Goal: Transaction & Acquisition: Purchase product/service

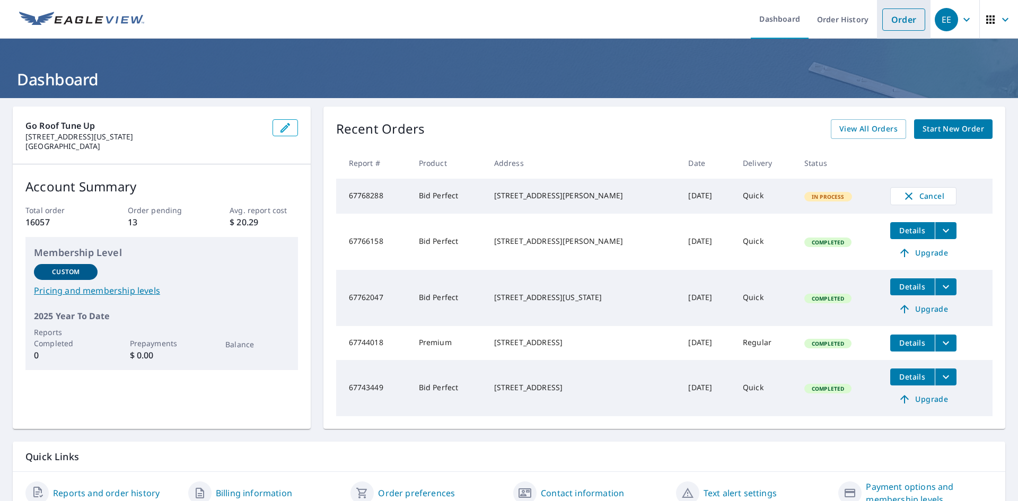
click at [889, 21] on link "Order" at bounding box center [904, 19] width 43 height 22
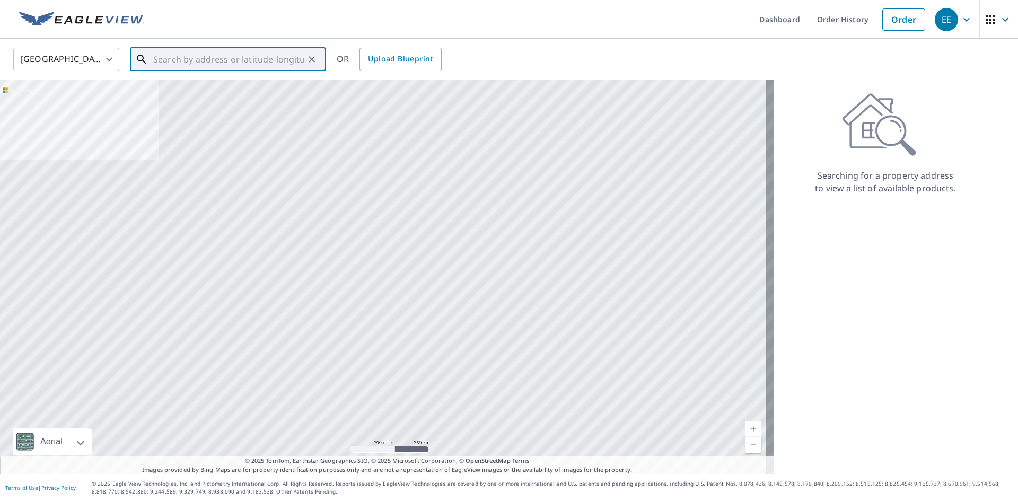
click at [202, 65] on input "text" at bounding box center [228, 60] width 151 height 30
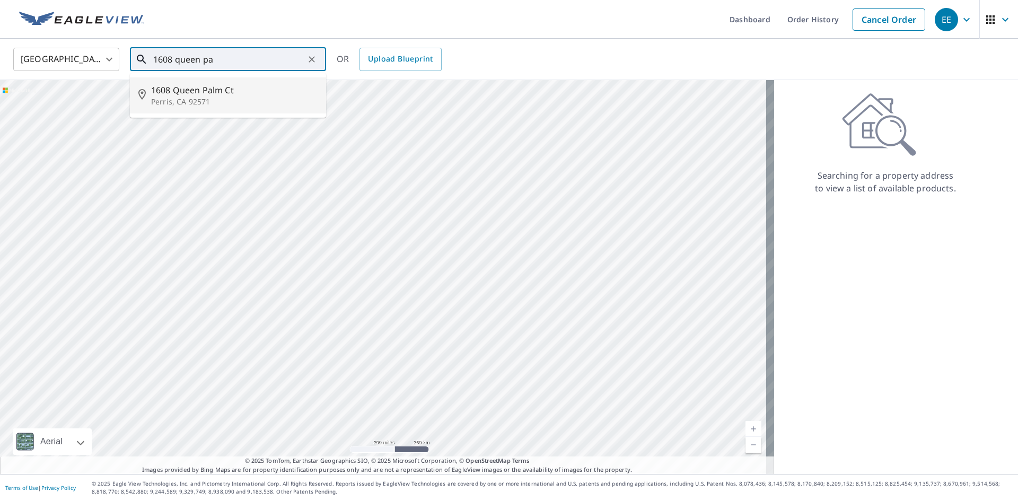
click at [219, 99] on p "Perris, CA 92571" at bounding box center [234, 102] width 167 height 11
type input "[STREET_ADDRESS]"
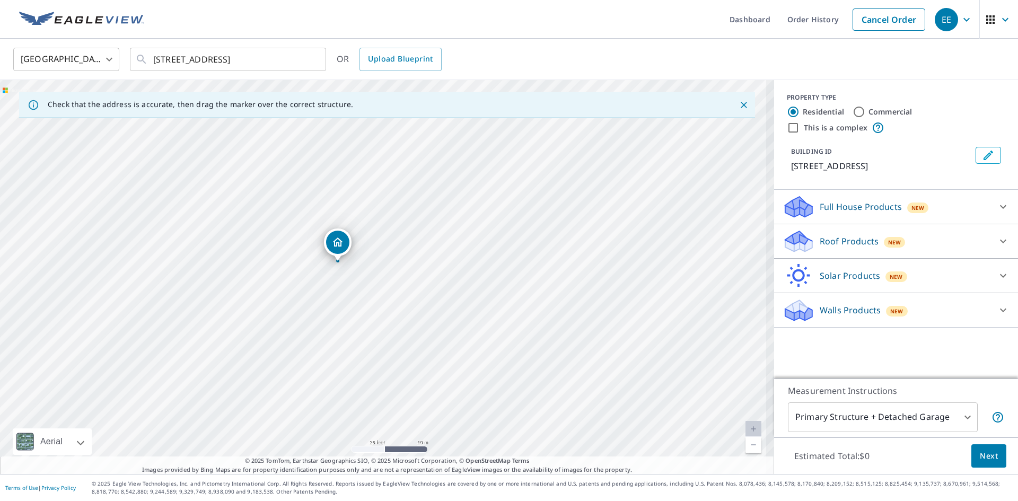
drag, startPoint x: 354, startPoint y: 253, endPoint x: 431, endPoint y: 382, distance: 150.1
click at [431, 382] on div "[STREET_ADDRESS]" at bounding box center [387, 277] width 774 height 394
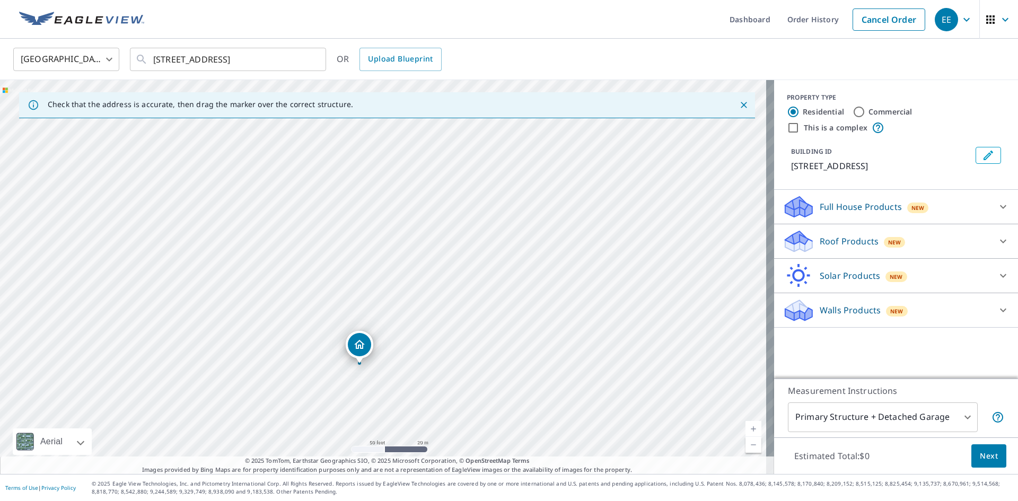
drag, startPoint x: 511, startPoint y: 352, endPoint x: 501, endPoint y: 395, distance: 44.1
click at [501, 395] on div "[STREET_ADDRESS]" at bounding box center [387, 277] width 774 height 394
click at [787, 130] on input "This is a complex" at bounding box center [793, 127] width 13 height 13
checkbox input "true"
radio input "false"
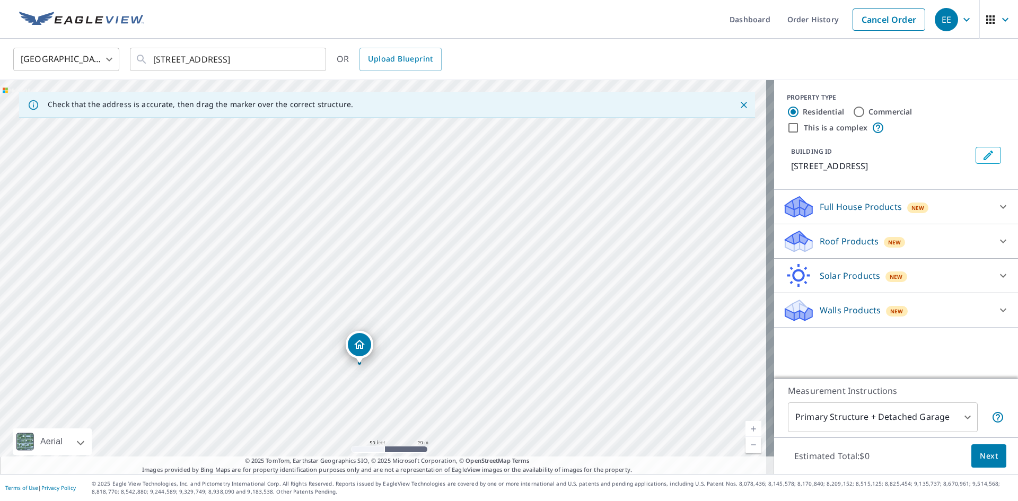
radio input "true"
type input "4"
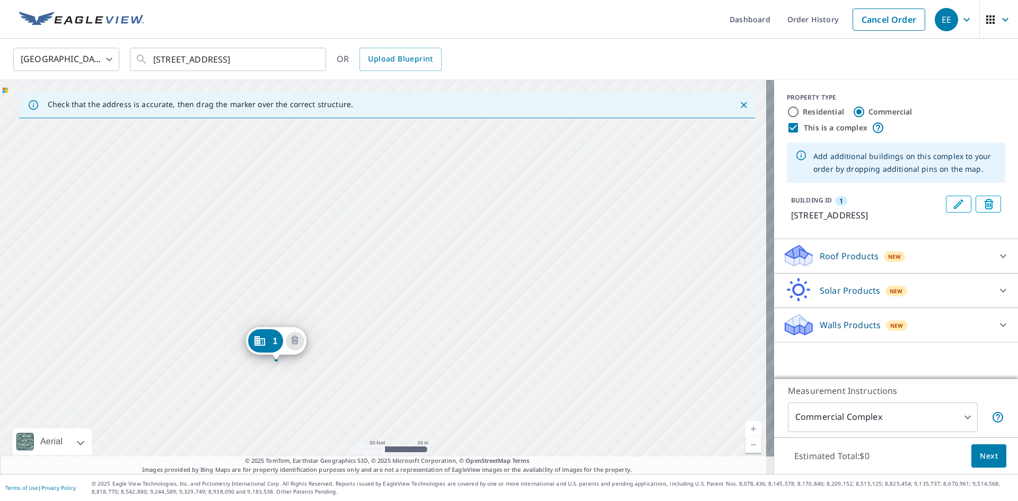
drag, startPoint x: 528, startPoint y: 320, endPoint x: 421, endPoint y: 405, distance: 136.7
click at [421, 405] on div "1 [STREET_ADDRESS]" at bounding box center [387, 277] width 774 height 394
drag, startPoint x: 288, startPoint y: 333, endPoint x: 311, endPoint y: 316, distance: 28.9
drag, startPoint x: 479, startPoint y: 345, endPoint x: 418, endPoint y: 411, distance: 89.3
click at [418, 411] on div "1 [STREET_ADDRESS]" at bounding box center [387, 277] width 774 height 394
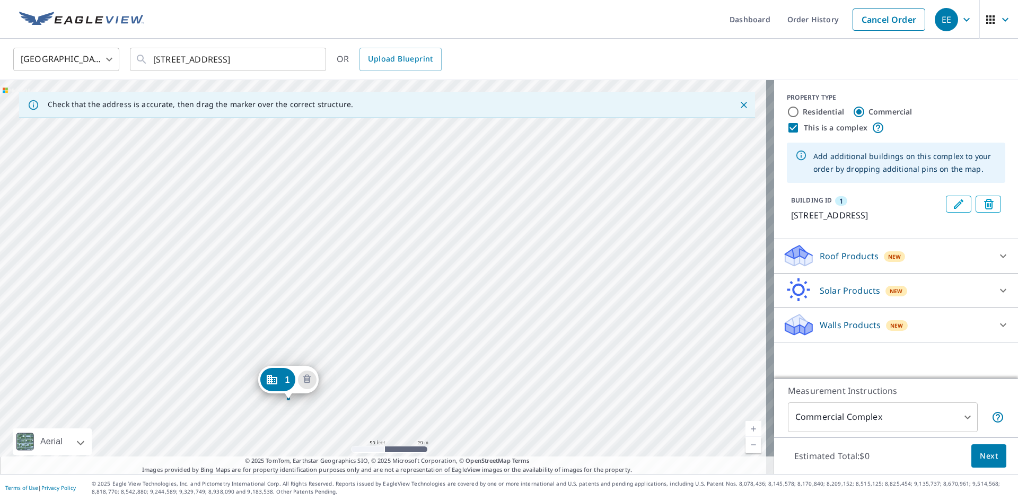
drag, startPoint x: 426, startPoint y: 373, endPoint x: 414, endPoint y: 382, distance: 14.4
click at [414, 382] on div "1 [STREET_ADDRESS]" at bounding box center [387, 277] width 774 height 394
click at [291, 287] on div "1 [STREET_ADDRESS]" at bounding box center [387, 277] width 774 height 394
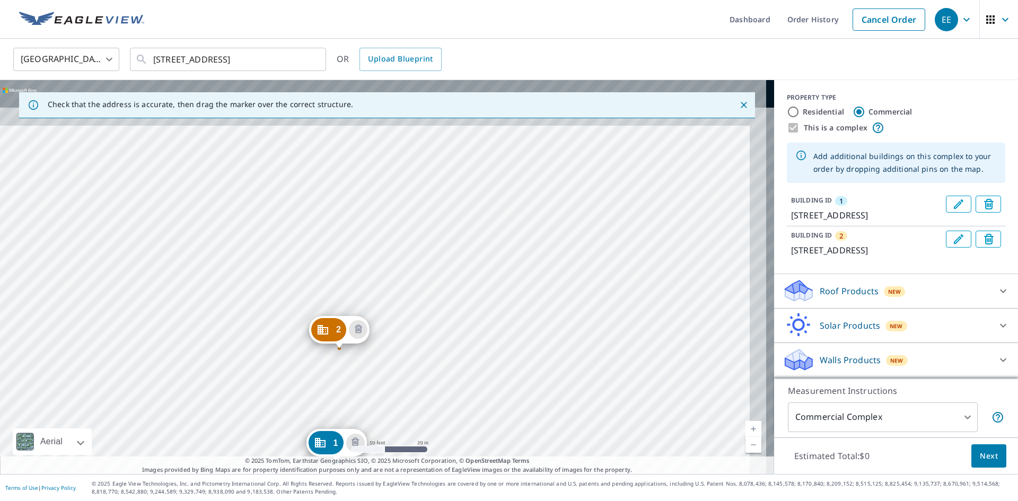
drag, startPoint x: 429, startPoint y: 202, endPoint x: 375, endPoint y: 376, distance: 182.5
click at [381, 389] on div "2 [STREET_ADDRESS] 1 [STREET_ADDRESS]" at bounding box center [387, 277] width 774 height 394
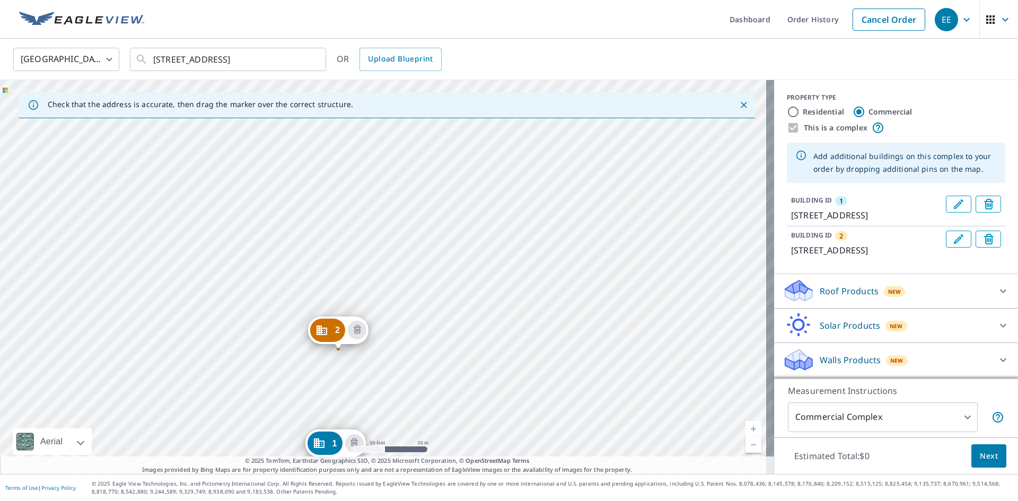
drag, startPoint x: 333, startPoint y: 287, endPoint x: 337, endPoint y: 278, distance: 10.2
click at [333, 286] on div "2 [STREET_ADDRESS] 1 [STREET_ADDRESS]" at bounding box center [387, 277] width 774 height 394
click at [343, 232] on div "2 [STREET_ADDRESS] 1 [STREET_ADDRESS]" at bounding box center [387, 277] width 774 height 394
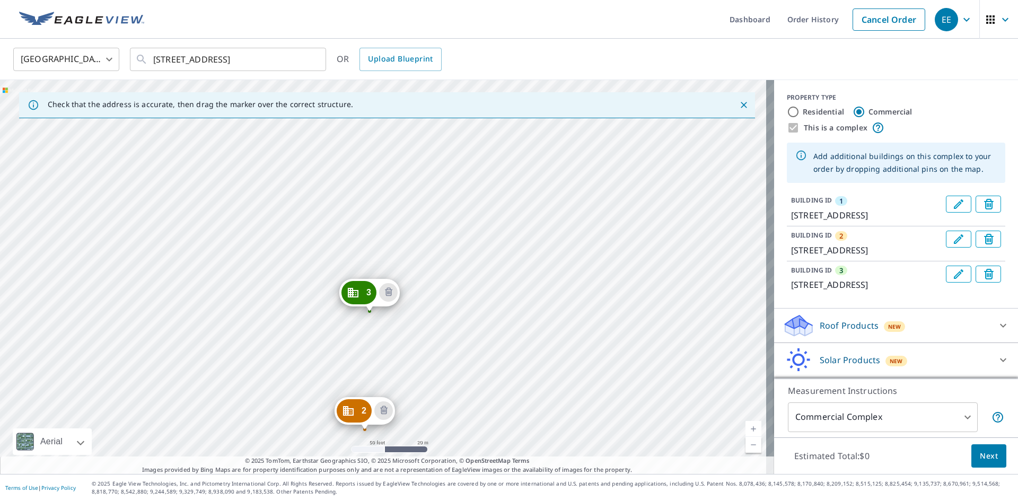
drag, startPoint x: 449, startPoint y: 409, endPoint x: 413, endPoint y: 441, distance: 48.1
click at [424, 478] on div "Dashboard Order History Cancel Order EE [GEOGRAPHIC_DATA] [GEOGRAPHIC_DATA] ​ […" at bounding box center [509, 250] width 1018 height 501
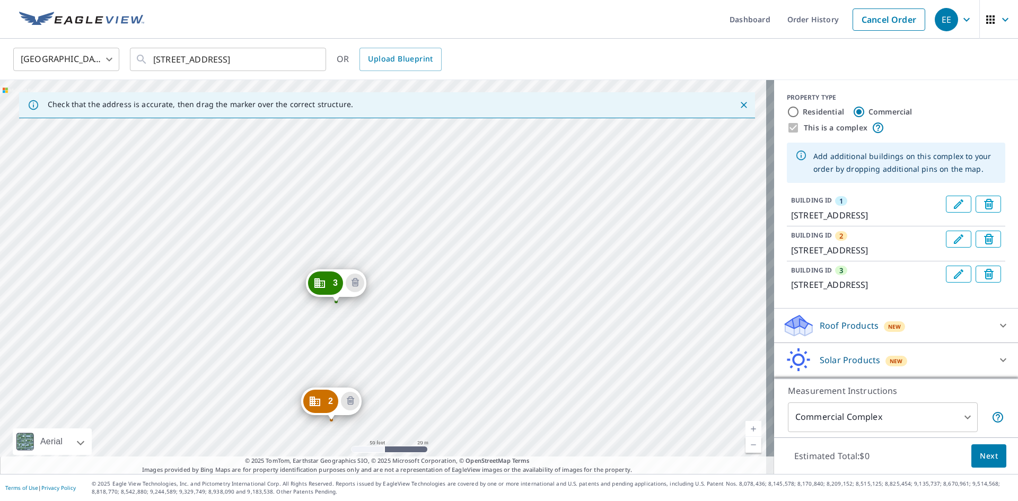
click at [404, 441] on div "2 [STREET_ADDRESS] 3 1609 Arborella Ct Perris, CA 92571 1 [STREET_ADDRESS]" at bounding box center [387, 277] width 774 height 394
click at [336, 245] on div "2 [STREET_ADDRESS] 3 1609 Arborella Ct Perris, CA 92571 1 [STREET_ADDRESS]" at bounding box center [387, 277] width 774 height 394
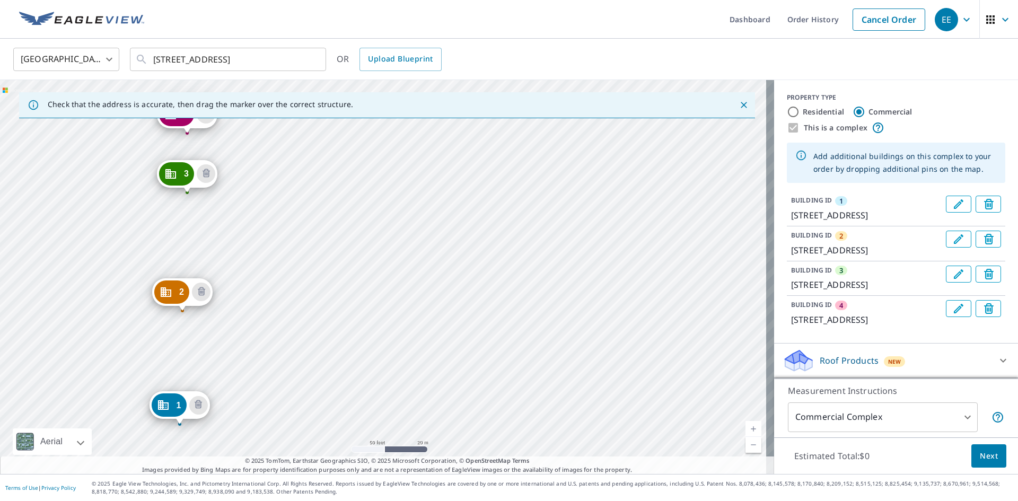
drag, startPoint x: 468, startPoint y: 292, endPoint x: 265, endPoint y: 441, distance: 252.7
click at [265, 441] on div "2 1613 Perennial Ct Perris, CA 92571 3 1609 Arborella Ct Perris, CA 92571 4 [ST…" at bounding box center [387, 277] width 774 height 394
click at [285, 290] on div "2 1613 Perennial Ct Perris, CA 92571 3 1609 Arborella Ct Perris, CA 92571 4 [ST…" at bounding box center [387, 277] width 774 height 394
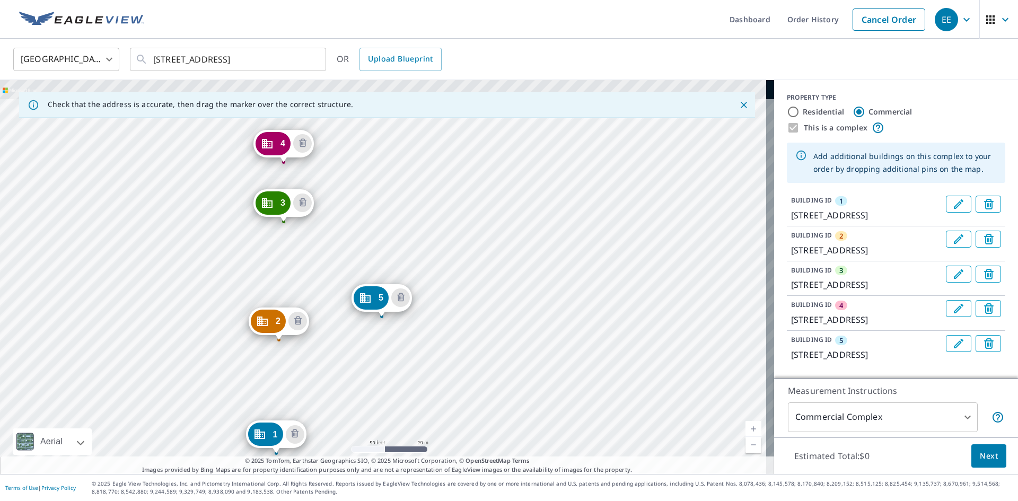
drag, startPoint x: 357, startPoint y: 468, endPoint x: 351, endPoint y: 474, distance: 9.0
click at [351, 474] on div "Dashboard Order History Cancel Order EE [GEOGRAPHIC_DATA] [GEOGRAPHIC_DATA] ​ […" at bounding box center [509, 250] width 1018 height 501
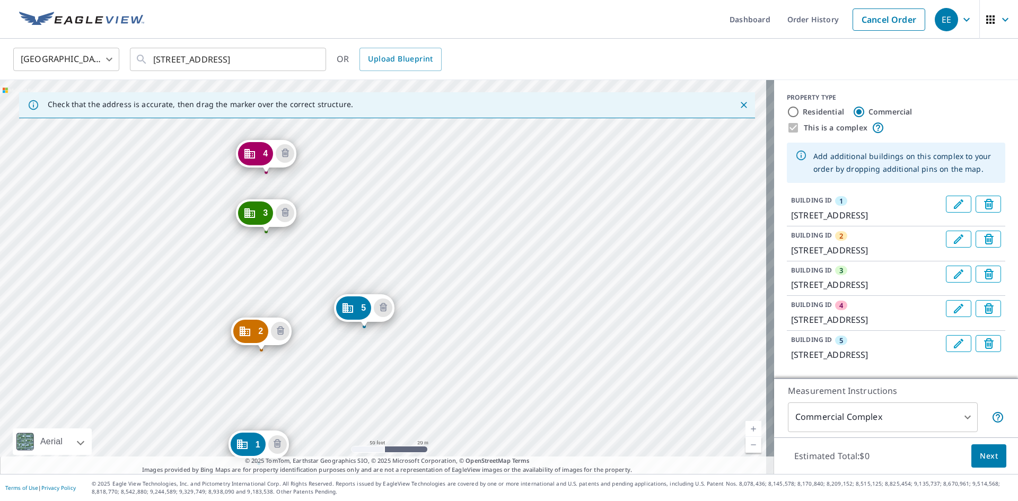
drag, startPoint x: 359, startPoint y: 427, endPoint x: 357, endPoint y: 432, distance: 5.7
click at [357, 432] on div "2 1613 Perennial Ct Perris, CA 92571 3 1609 Arborella Ct Perris, CA 92571 4 [GE…" at bounding box center [387, 277] width 774 height 394
click at [362, 209] on div "2 1613 Perennial Ct Perris, CA 92571 3 1609 Arborella Ct Perris, CA 92571 4 [GE…" at bounding box center [387, 277] width 774 height 394
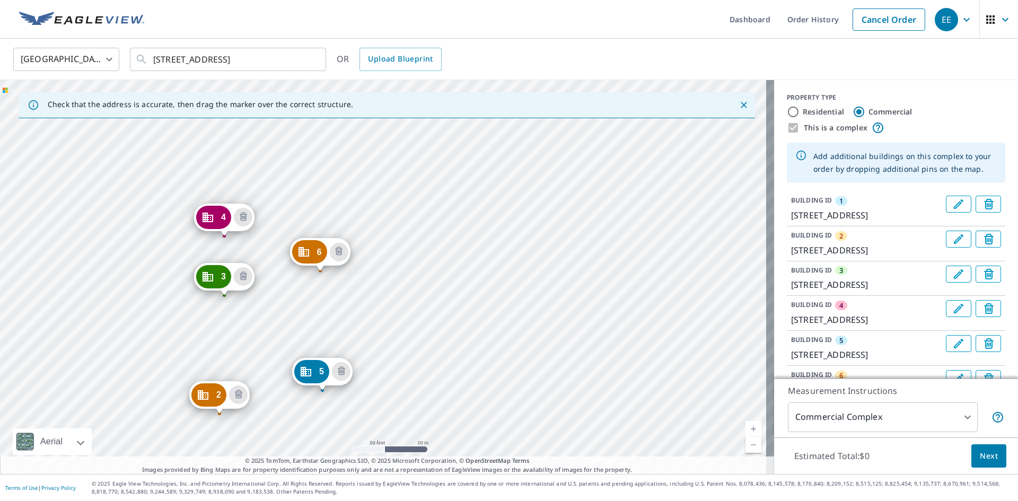
drag, startPoint x: 350, startPoint y: 366, endPoint x: 258, endPoint y: 472, distance: 140.3
click at [258, 472] on div "Check that the address is accurate, then drag the marker over the correct struc…" at bounding box center [387, 277] width 774 height 394
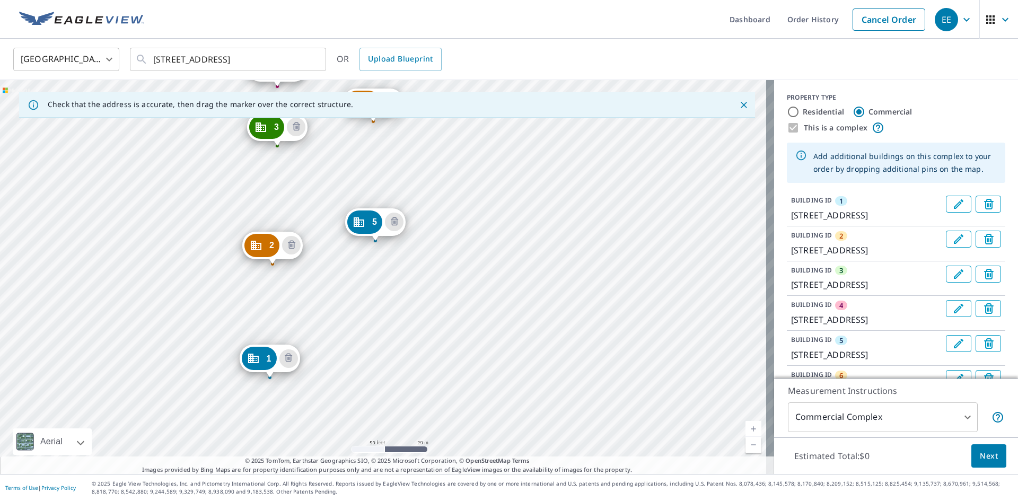
click at [334, 299] on div "2 1613 Perennial Ct Perris, CA 92571 3 1609 Arborella [GEOGRAPHIC_DATA] 4 [GEOG…" at bounding box center [387, 277] width 774 height 394
click at [395, 223] on icon "Delete building 5" at bounding box center [394, 222] width 13 height 13
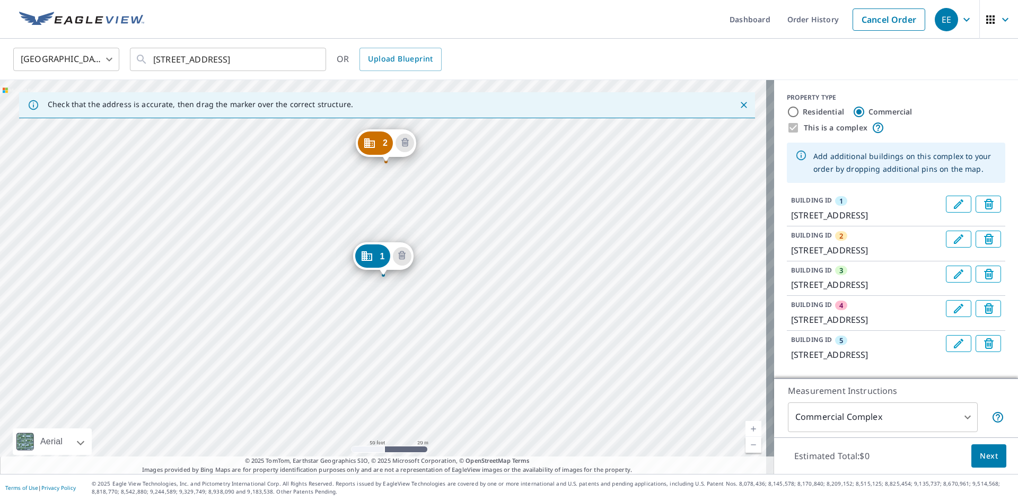
drag, startPoint x: 459, startPoint y: 239, endPoint x: 451, endPoint y: 395, distance: 156.1
click at [453, 399] on div "2 1613 Perennial Ct Perris, CA 92571 3 1609 Arborella Ct Perris, CA 92571 4 161…" at bounding box center [387, 277] width 774 height 394
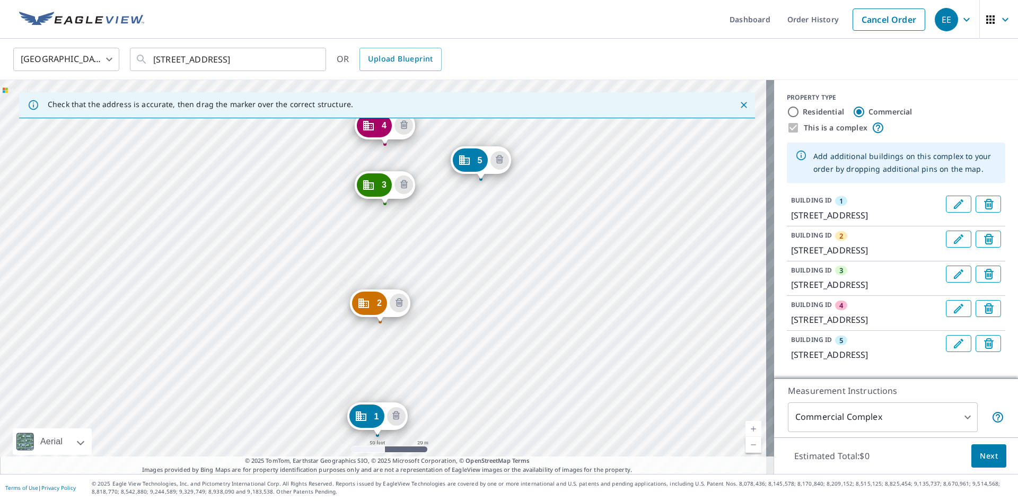
drag, startPoint x: 443, startPoint y: 286, endPoint x: 436, endPoint y: 345, distance: 59.3
click at [436, 345] on div "2 1613 Perennial Ct Perris, CA 92571 3 1609 Arborella Ct Perris, CA 92571 4 161…" at bounding box center [387, 277] width 774 height 394
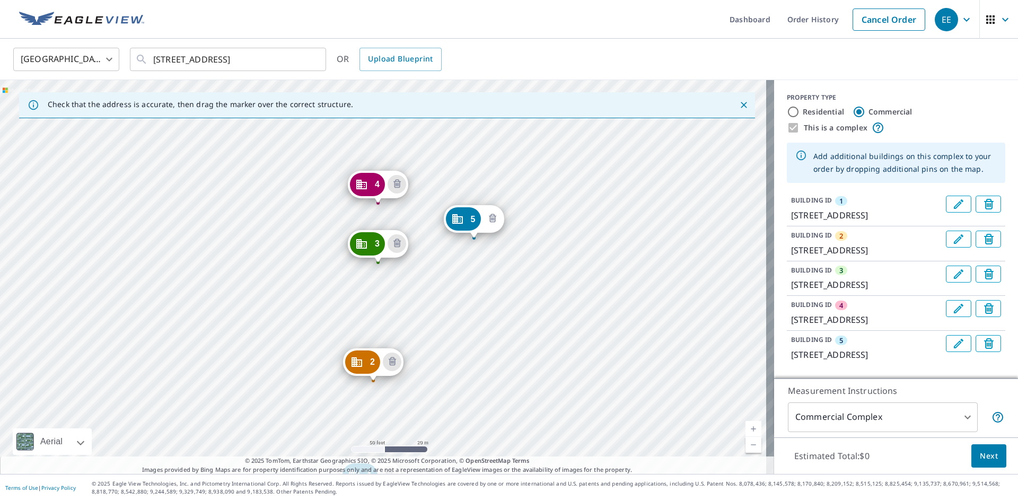
click at [493, 220] on icon "Delete building 5" at bounding box center [492, 218] width 3 height 3
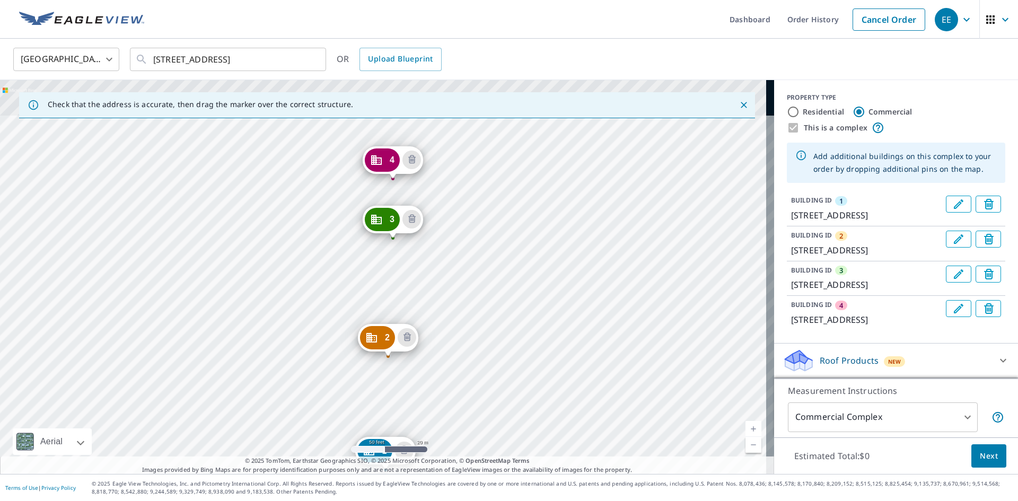
drag, startPoint x: 429, startPoint y: 188, endPoint x: 431, endPoint y: 383, distance: 194.7
click at [431, 383] on div "2 1613 Perennial Ct Perris, CA 92571 3 1609 Arborella Ct Perris, CA 92571 4 [ST…" at bounding box center [387, 277] width 774 height 394
click at [418, 159] on icon "Delete building 4" at bounding box center [412, 160] width 13 height 13
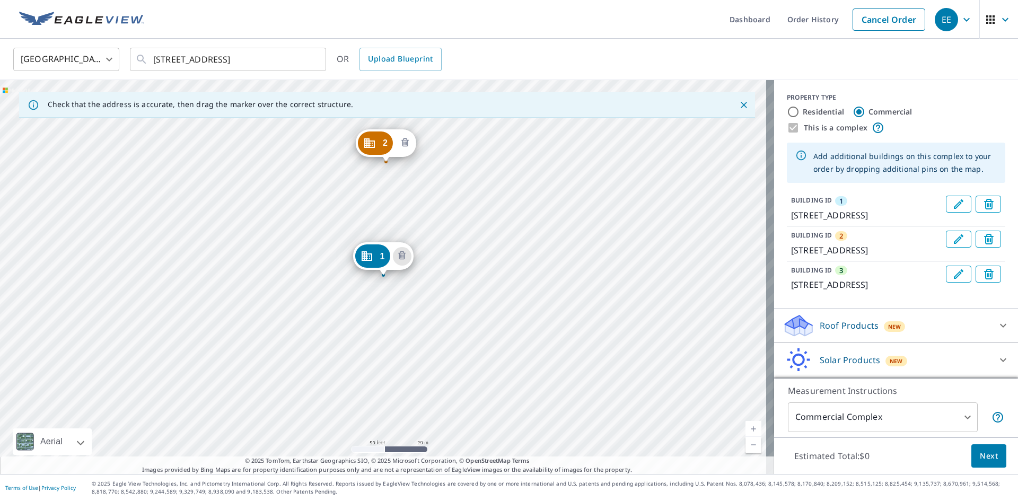
click at [404, 141] on icon "Delete building 2" at bounding box center [405, 143] width 13 height 13
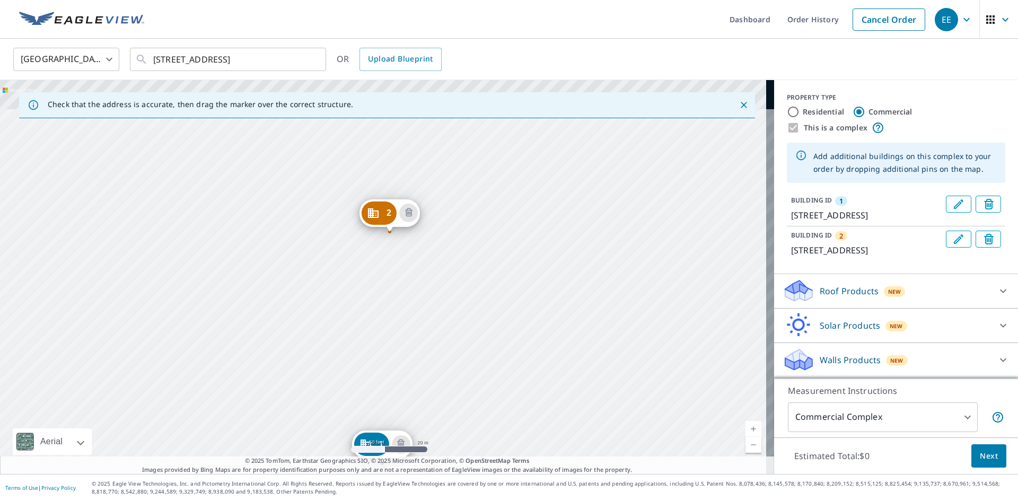
drag, startPoint x: 446, startPoint y: 370, endPoint x: 439, endPoint y: 346, distance: 24.8
click at [445, 370] on div "2 [STREET_ADDRESS] 1 [STREET_ADDRESS]" at bounding box center [387, 277] width 774 height 394
click at [409, 211] on icon "Delete building 2" at bounding box center [407, 212] width 7 height 8
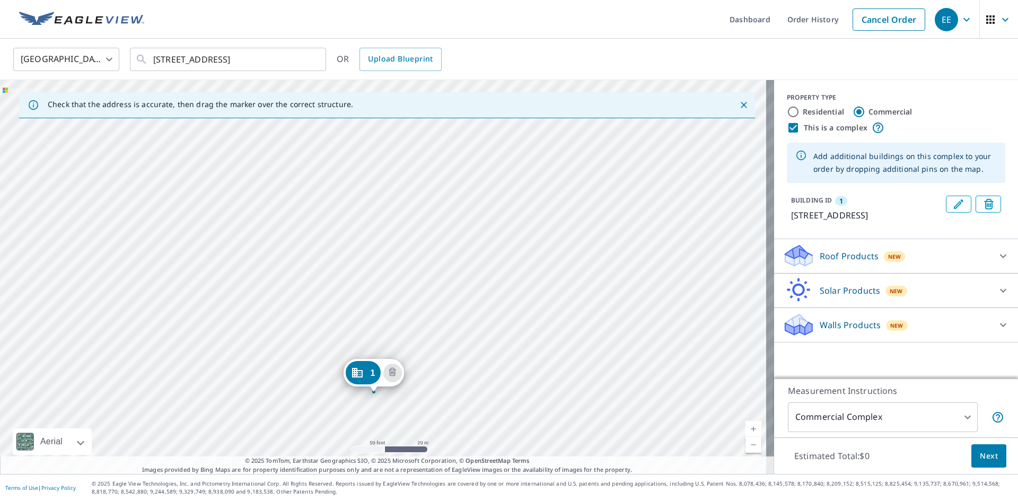
drag, startPoint x: 463, startPoint y: 279, endPoint x: 453, endPoint y: 396, distance: 117.1
click at [453, 396] on div "1 [STREET_ADDRESS]" at bounding box center [387, 277] width 774 height 394
click at [379, 289] on div "1 [STREET_ADDRESS]" at bounding box center [387, 277] width 774 height 394
click at [368, 284] on div "1 [STREET_ADDRESS]" at bounding box center [387, 277] width 774 height 394
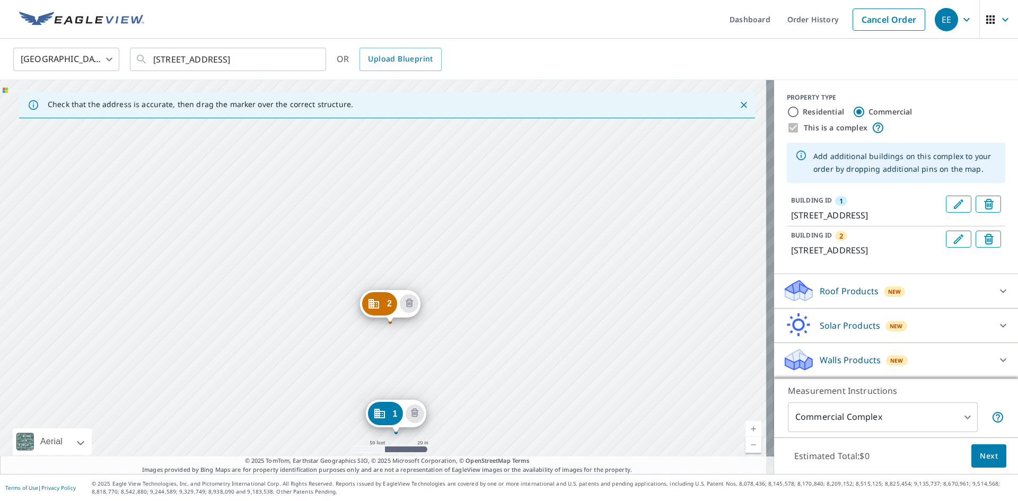
drag, startPoint x: 453, startPoint y: 245, endPoint x: 466, endPoint y: 403, distance: 158.0
click at [466, 403] on div "2 [STREET_ADDRESS] 1 [STREET_ADDRESS]" at bounding box center [387, 277] width 774 height 394
click at [504, 302] on div "2 [STREET_ADDRESS] 1 [STREET_ADDRESS]" at bounding box center [387, 277] width 774 height 394
click at [504, 300] on div "2 [STREET_ADDRESS] 1 [STREET_ADDRESS]" at bounding box center [387, 277] width 774 height 394
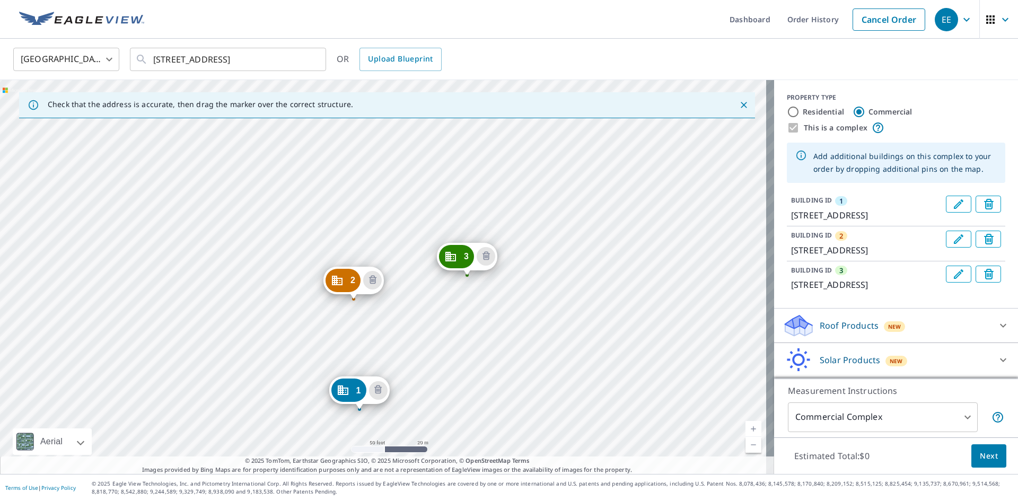
drag, startPoint x: 553, startPoint y: 266, endPoint x: 539, endPoint y: 421, distance: 155.5
click at [535, 442] on div "2 [STREET_ADDRESS] 3 3343 Night [GEOGRAPHIC_DATA] 1 [STREET_ADDRESS]" at bounding box center [387, 277] width 774 height 394
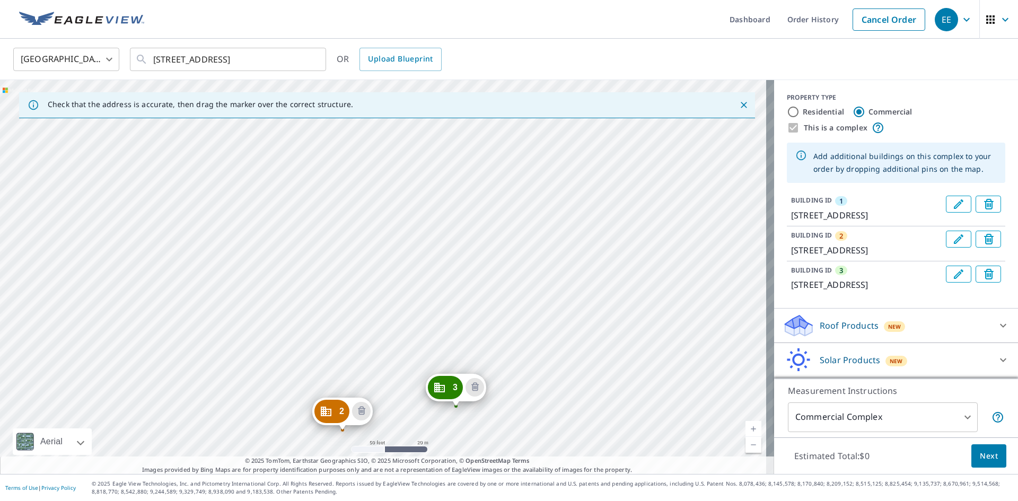
drag, startPoint x: 463, startPoint y: 229, endPoint x: 446, endPoint y: 318, distance: 90.2
click at [446, 318] on div "2 [STREET_ADDRESS] 3 3343 Night [GEOGRAPHIC_DATA] 1 [STREET_ADDRESS]" at bounding box center [387, 277] width 774 height 394
click at [386, 187] on div "2 [STREET_ADDRESS] 3 3343 Night [GEOGRAPHIC_DATA] 1 [STREET_ADDRESS]" at bounding box center [387, 277] width 774 height 394
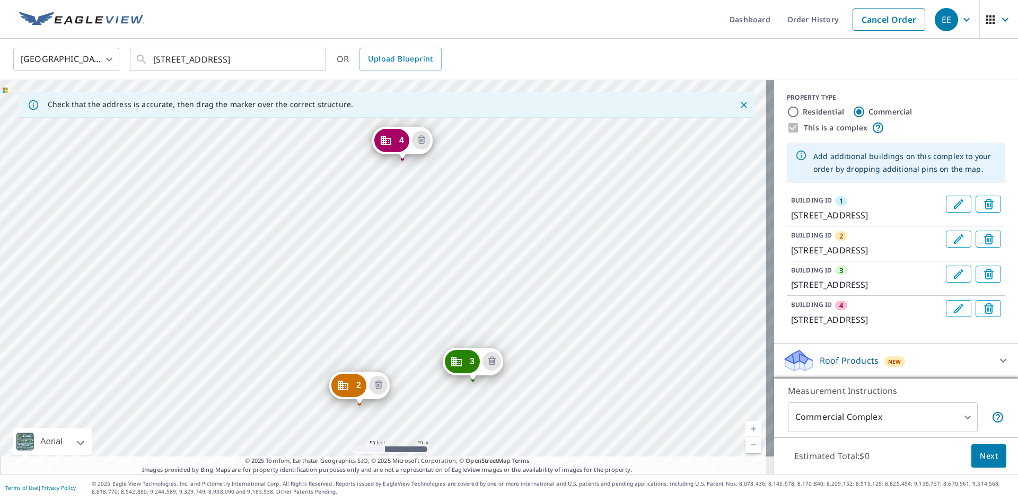
drag, startPoint x: 433, startPoint y: 362, endPoint x: 431, endPoint y: 422, distance: 60.0
click at [431, 422] on div "2 1613 Perennial Ct Perris, CA 92571 3 3343 Night [GEOGRAPHIC_DATA] 4 [STREET_A…" at bounding box center [387, 277] width 774 height 394
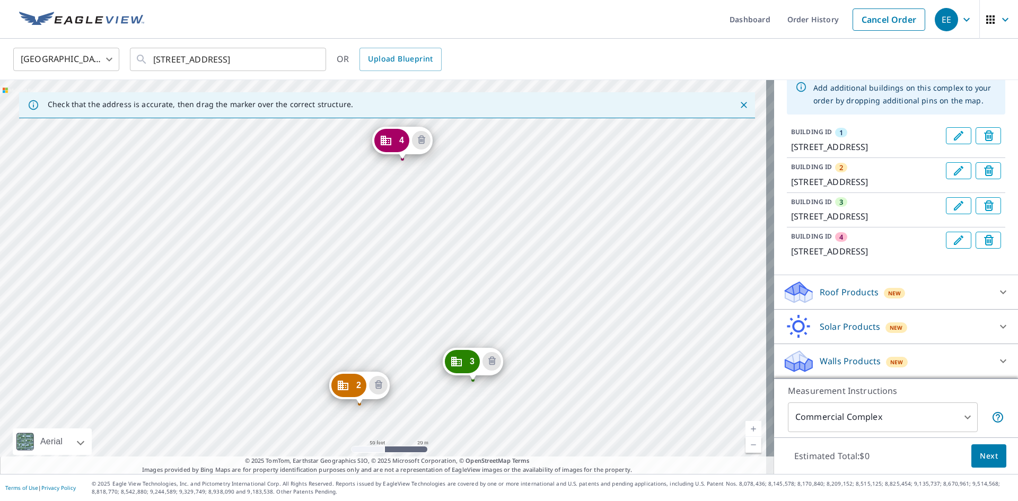
scroll to position [119, 0]
click at [982, 455] on span "Next" at bounding box center [989, 456] width 18 height 13
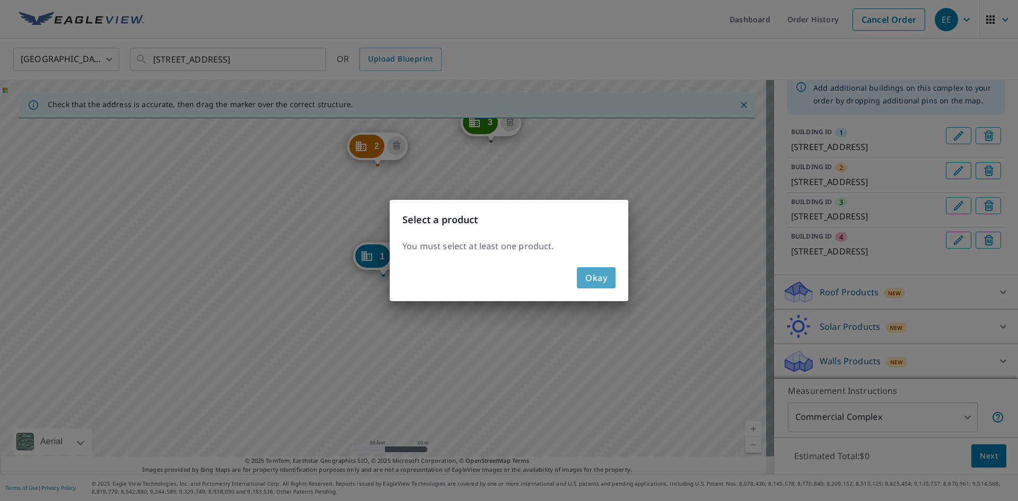
click at [605, 281] on span "Okay" at bounding box center [597, 277] width 22 height 15
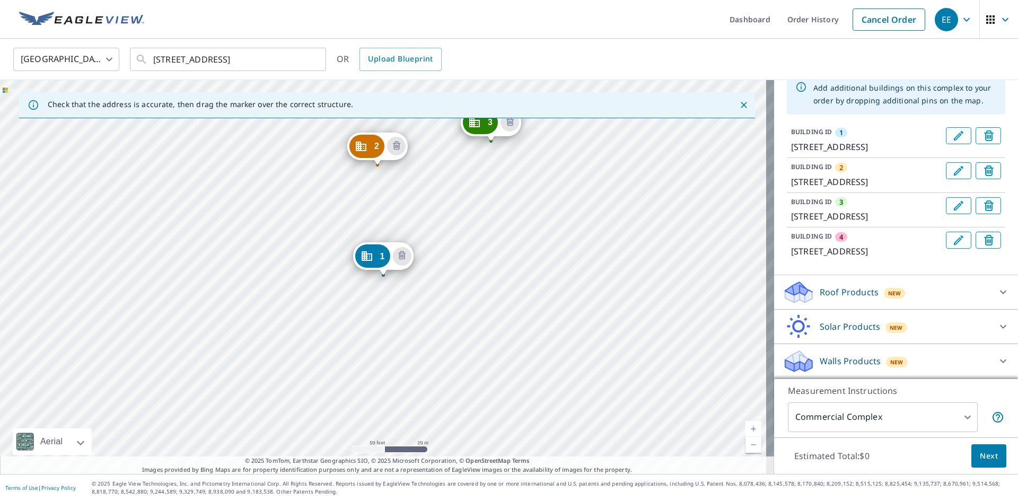
click at [839, 288] on p "Roof Products" at bounding box center [849, 292] width 59 height 13
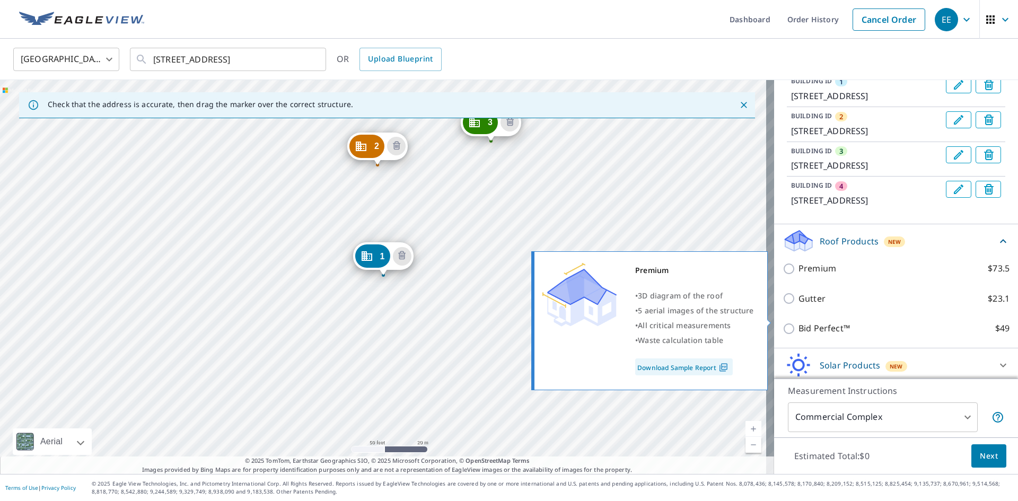
click at [783, 275] on input "Premium $73.5" at bounding box center [791, 269] width 16 height 13
checkbox input "true"
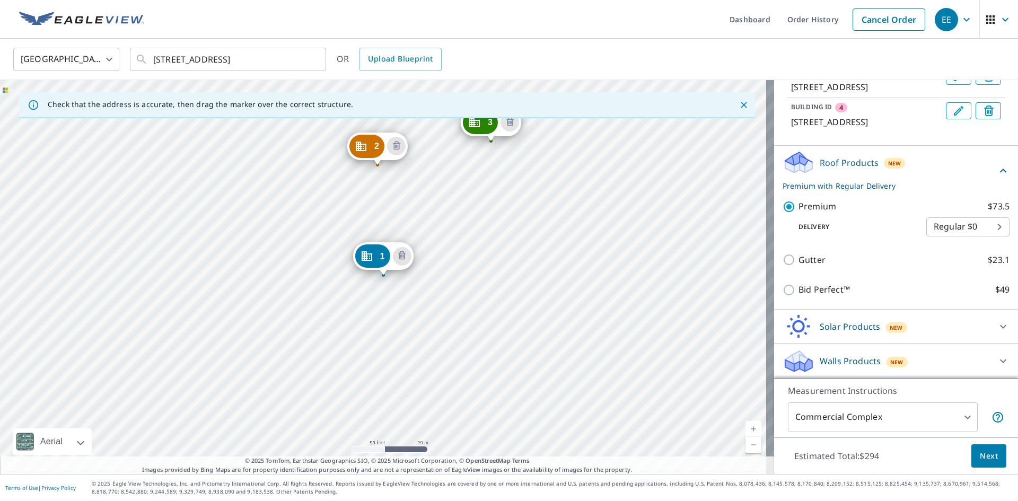
scroll to position [249, 0]
click at [980, 453] on span "Next" at bounding box center [989, 456] width 18 height 13
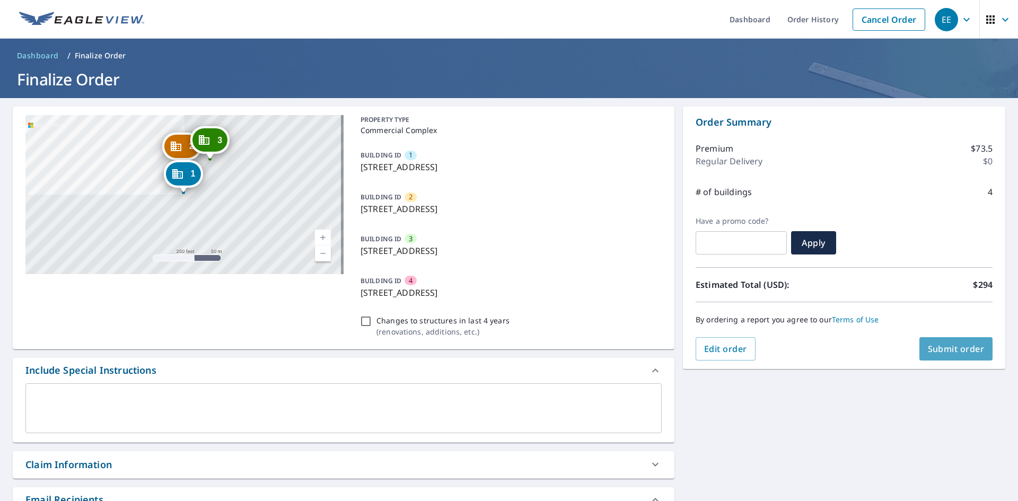
click at [945, 348] on span "Submit order" at bounding box center [956, 349] width 57 height 12
checkbox input "true"
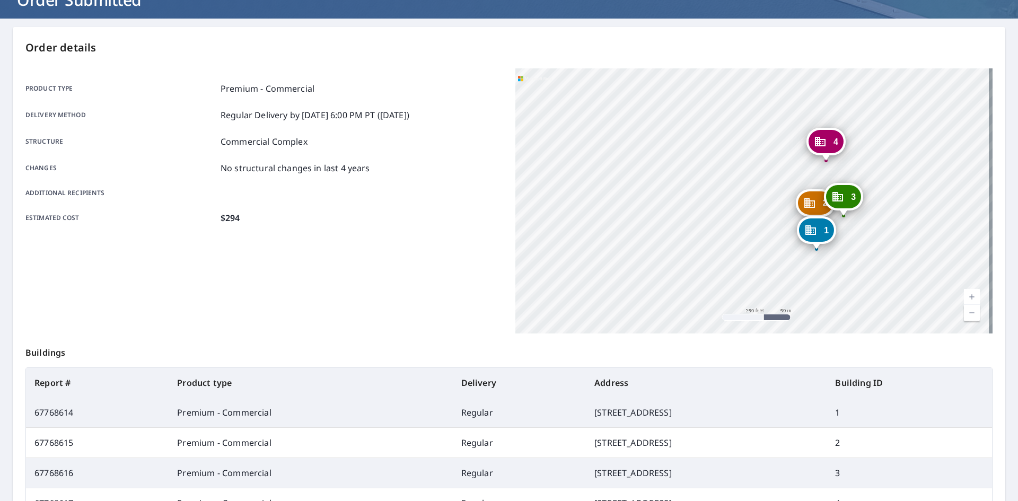
scroll to position [214, 0]
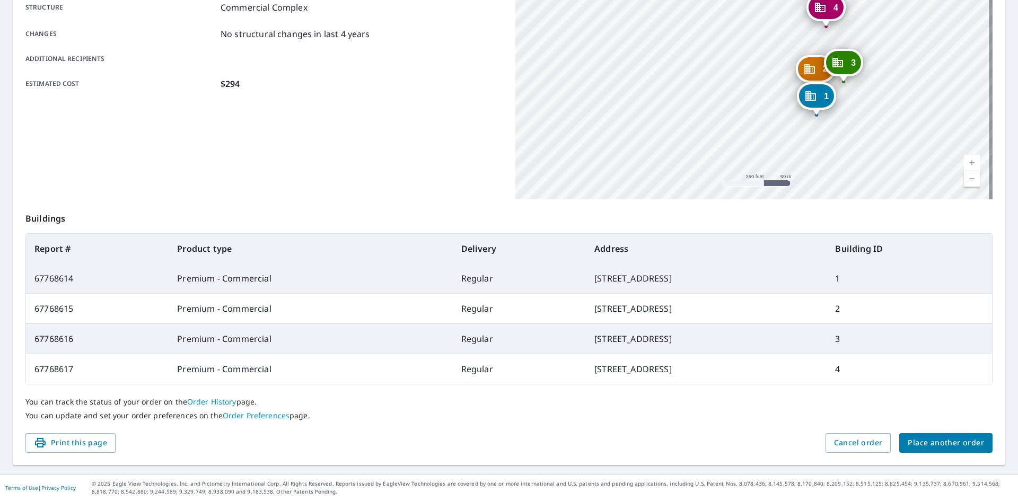
click at [835, 128] on div "2 1613 Perennial Ct Perris, CA 92571 3 3343 Night [GEOGRAPHIC_DATA] 4 [STREET_A…" at bounding box center [754, 66] width 477 height 265
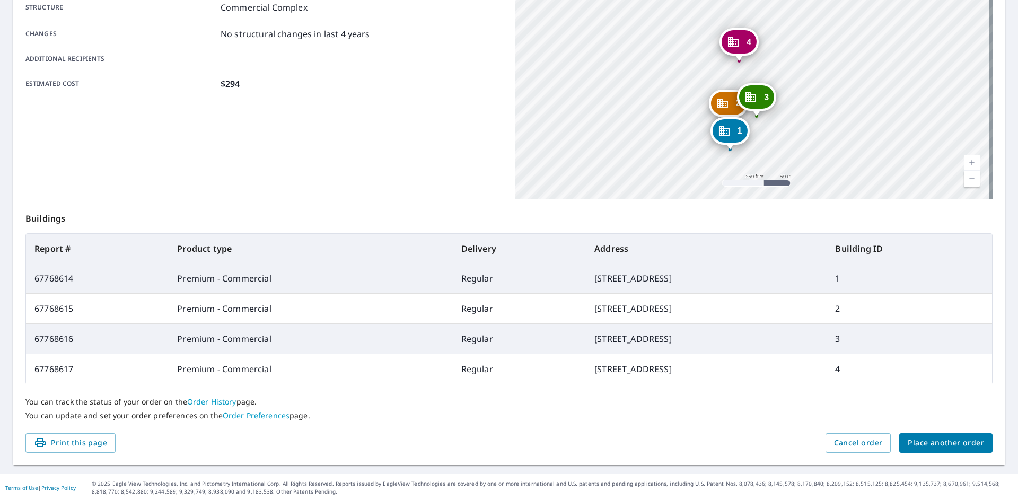
drag, startPoint x: 793, startPoint y: 228, endPoint x: 787, endPoint y: 241, distance: 14.9
click at [787, 241] on div "Order details Product type Premium - Commercial Delivery method Regular Deliver…" at bounding box center [509, 179] width 993 height 573
